Goal: Navigation & Orientation: Find specific page/section

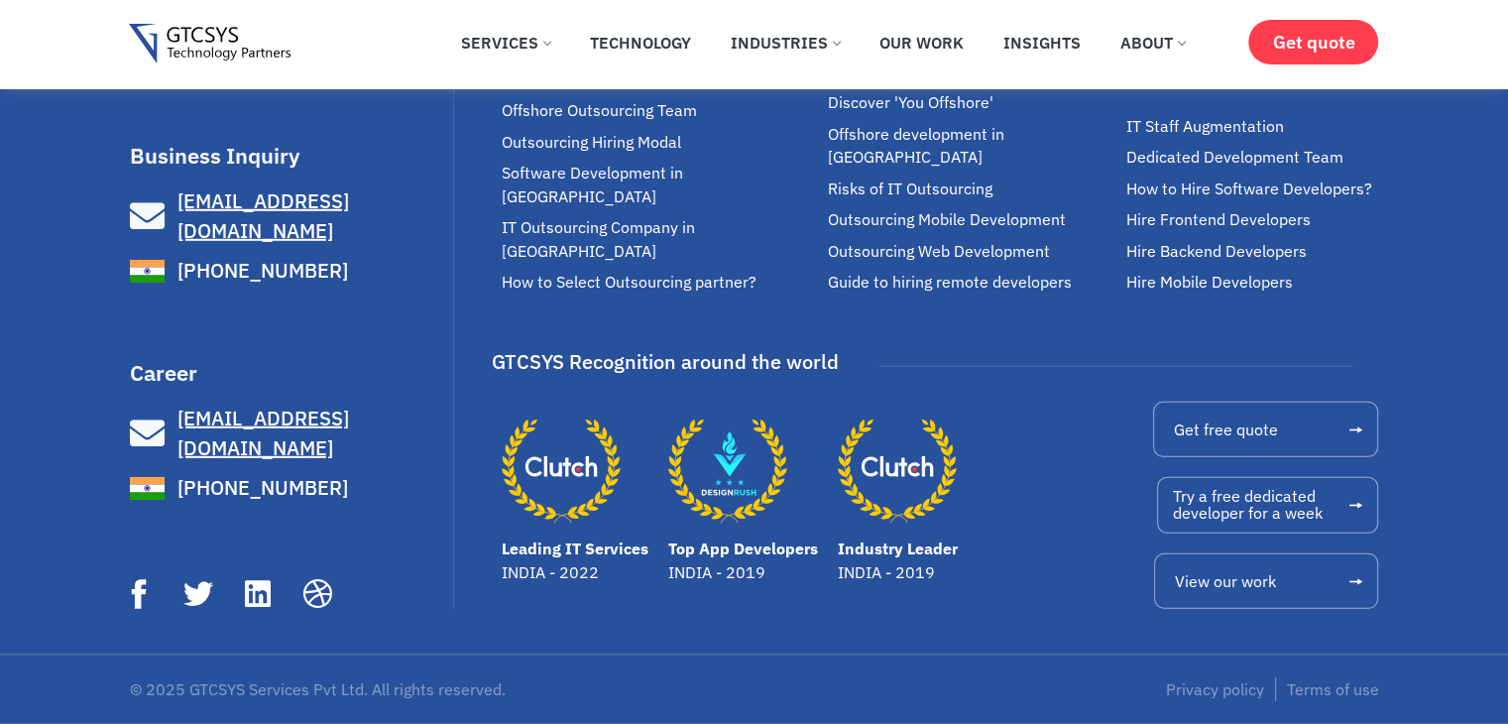
scroll to position [6690, 0]
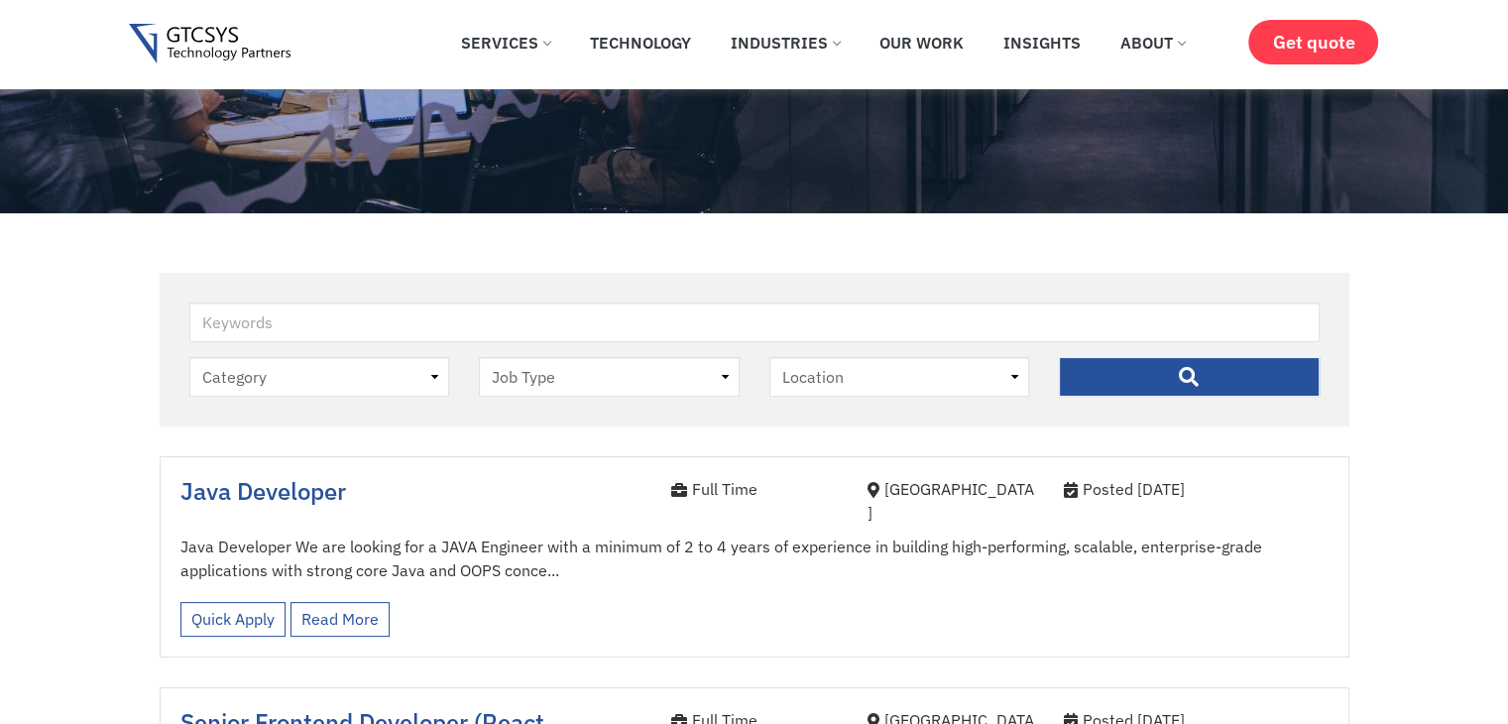
scroll to position [297, 0]
